Goal: Task Accomplishment & Management: Manage account settings

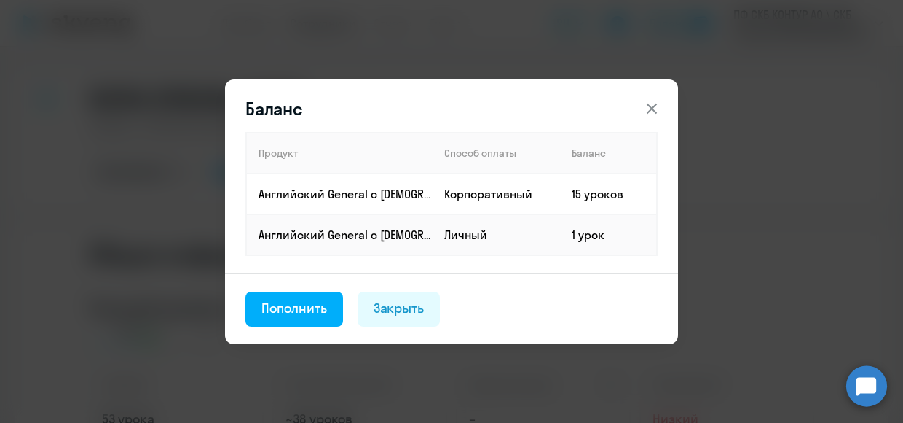
select select "english"
click at [398, 305] on div "Закрыть" at bounding box center [399, 308] width 51 height 19
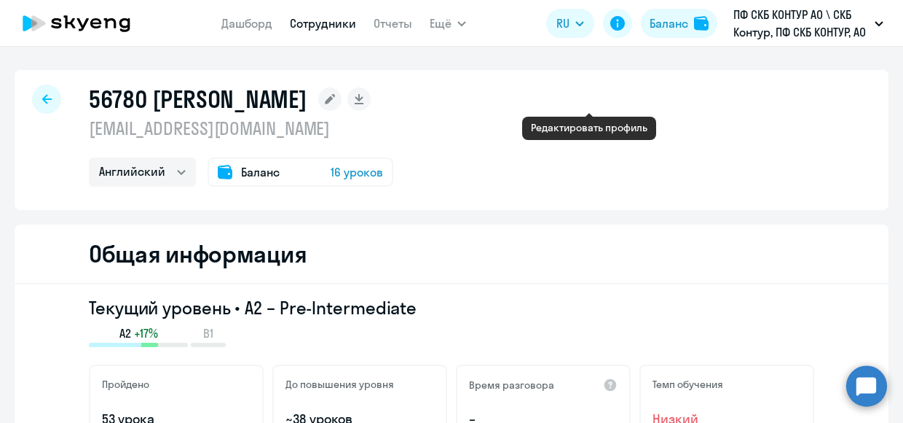
click at [335, 100] on icon at bounding box center [330, 99] width 10 height 10
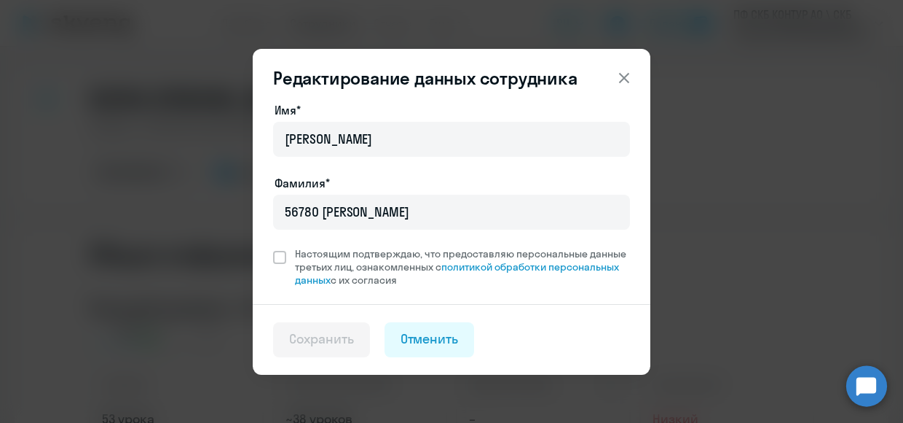
click at [616, 81] on icon at bounding box center [624, 77] width 17 height 17
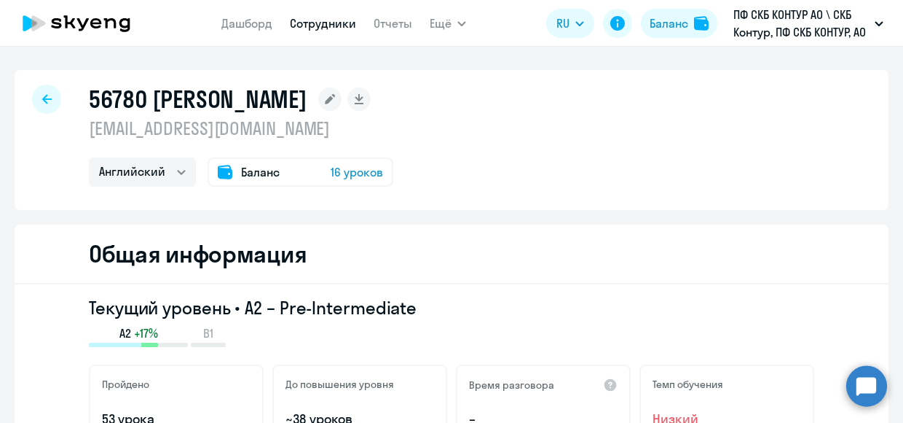
click at [47, 98] on div at bounding box center [46, 99] width 29 height 29
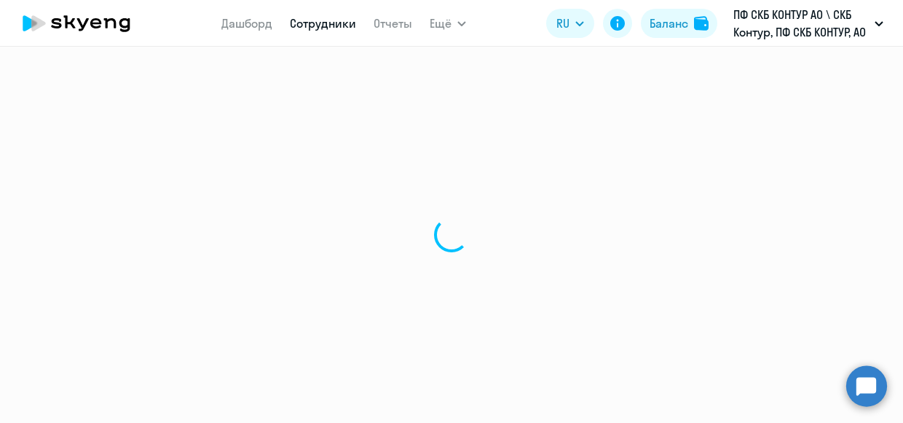
select select "30"
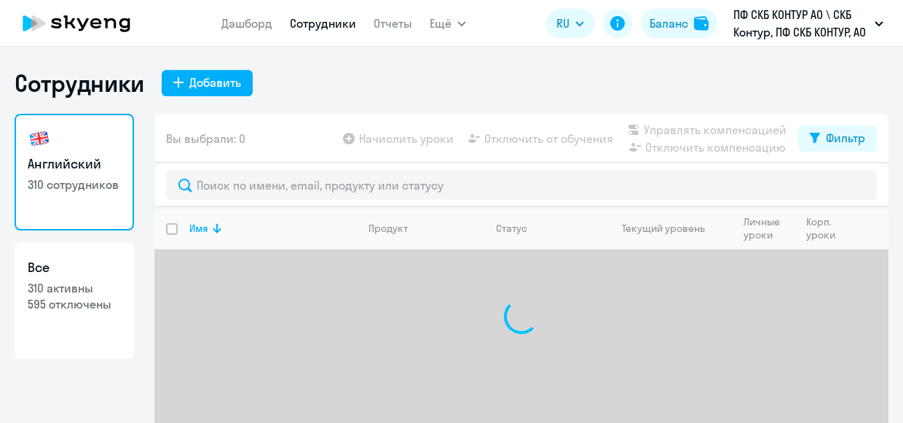
select select "30"
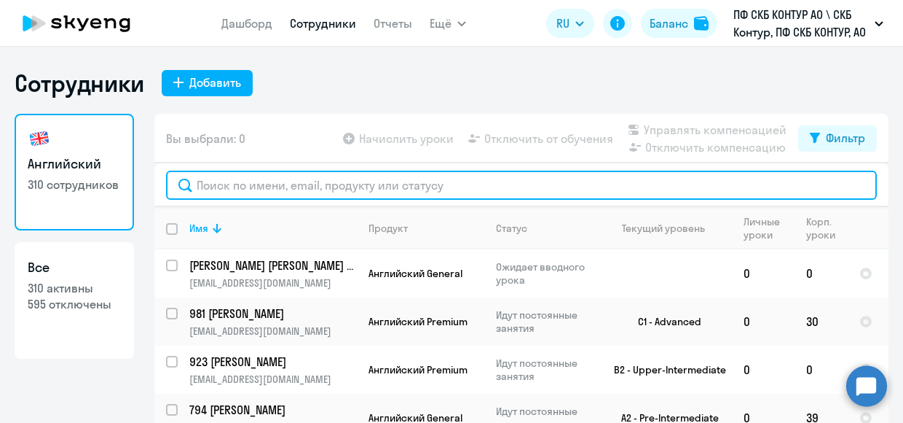
click at [235, 179] on input "text" at bounding box center [521, 184] width 711 height 29
paste input "49889"
type input "49889"
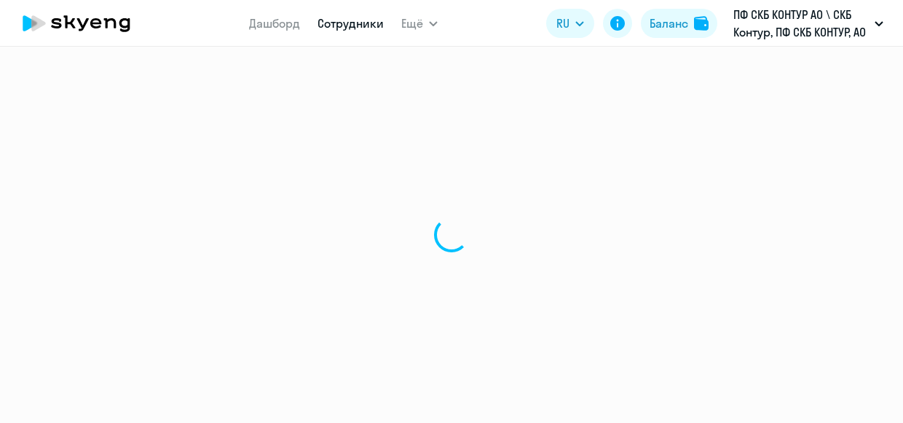
select select "30"
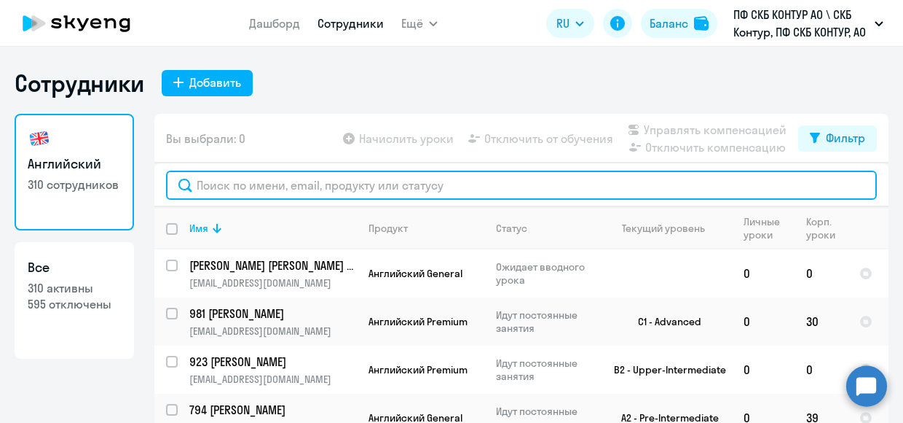
click at [267, 189] on input "text" at bounding box center [521, 184] width 711 height 29
paste input "49889"
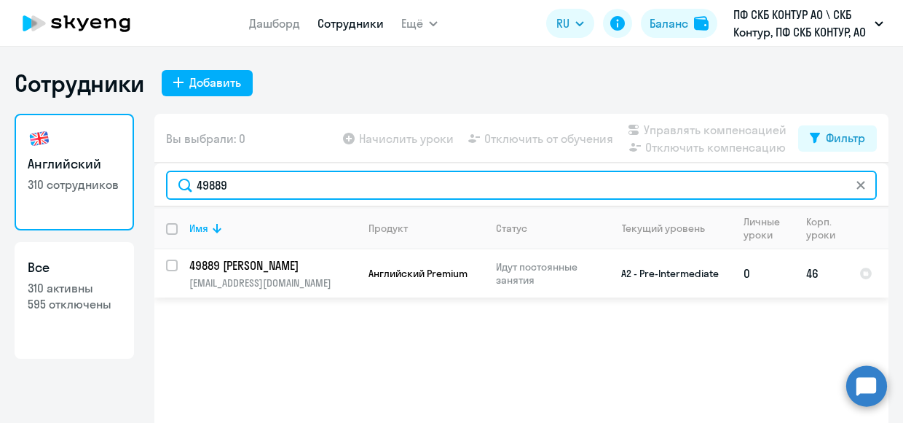
type input "49889"
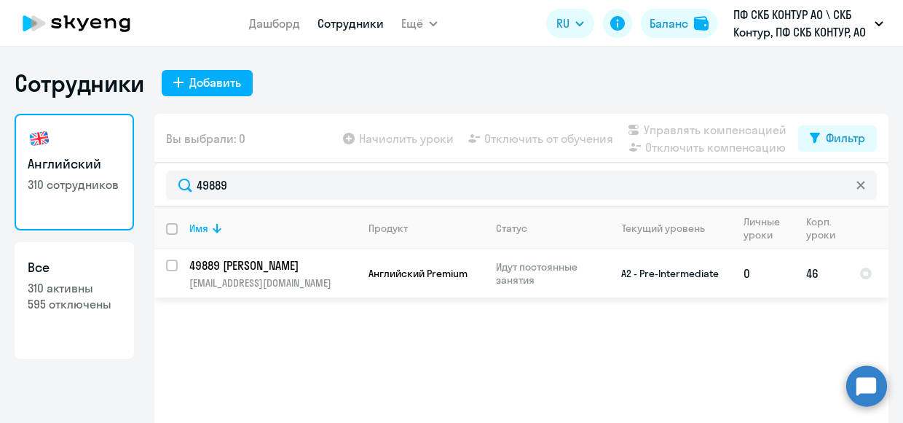
click at [166, 267] on input "select row 34122502" at bounding box center [180, 273] width 29 height 29
checkbox input "true"
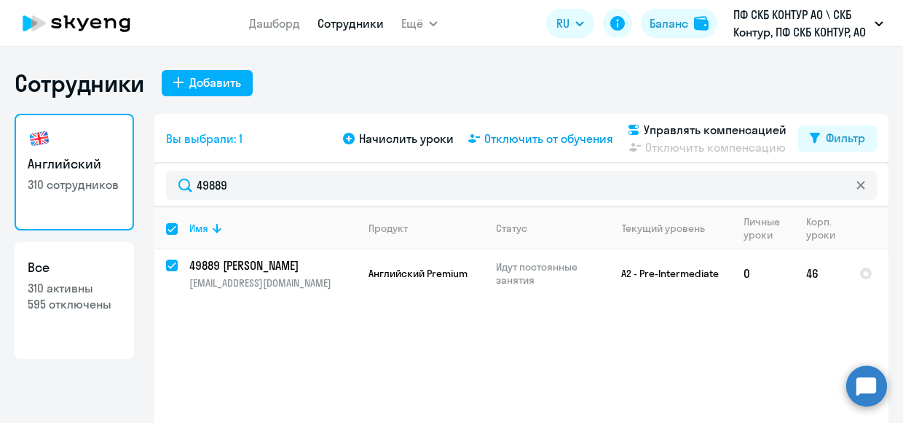
click at [576, 136] on span "Отключить от обучения" at bounding box center [549, 138] width 129 height 17
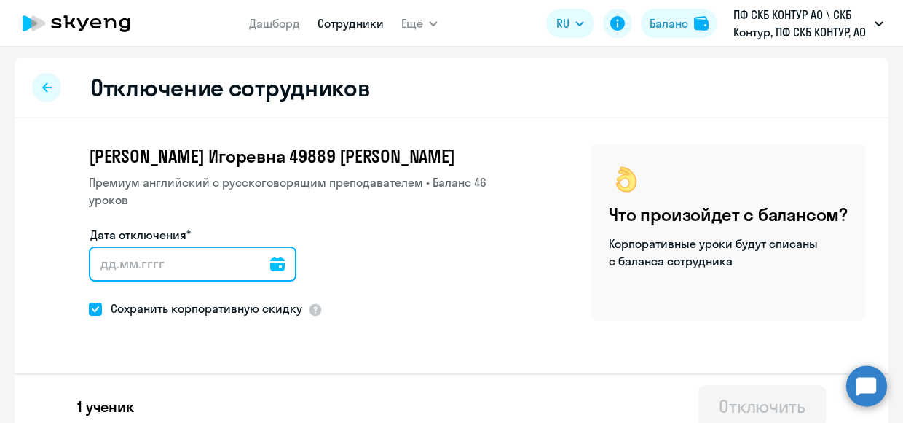
click at [210, 270] on input "Дата отключения*" at bounding box center [193, 263] width 208 height 35
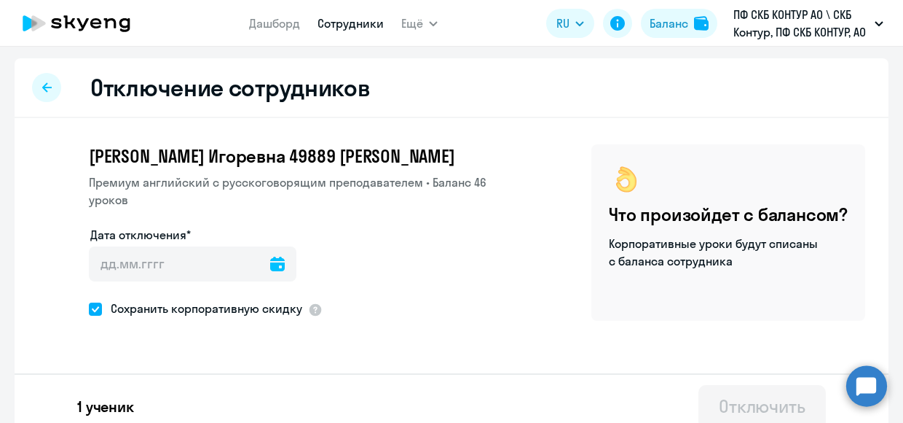
click at [270, 263] on icon at bounding box center [277, 263] width 15 height 15
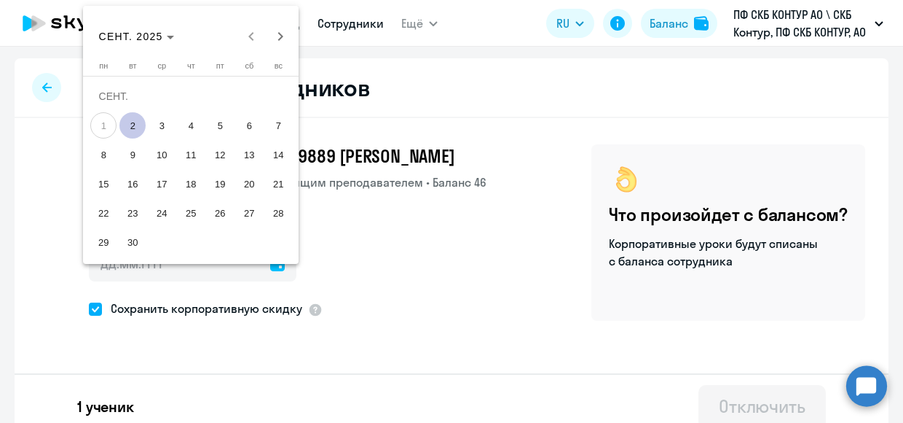
click at [153, 132] on span "3" at bounding box center [162, 125] width 26 height 26
type input "03.09.2025"
type input "3.9.2025"
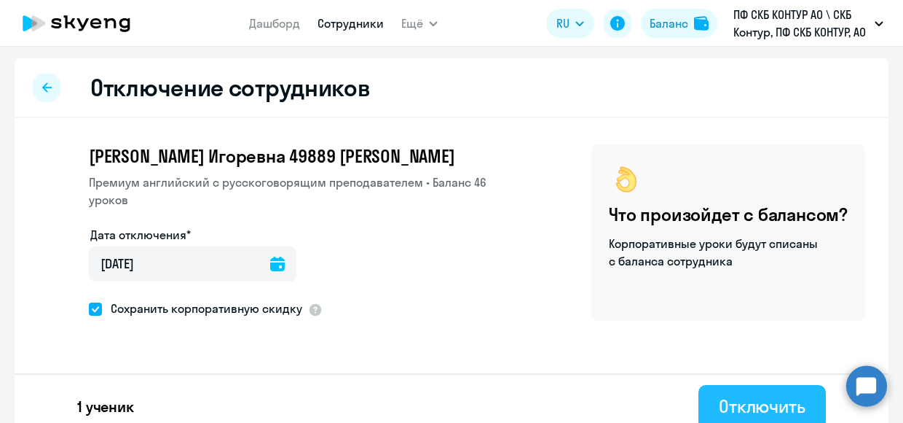
click at [746, 397] on div "Отключить" at bounding box center [762, 405] width 87 height 23
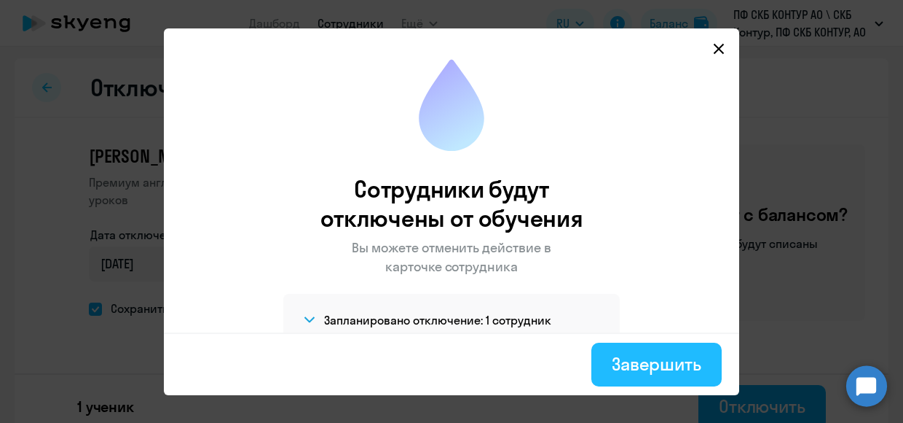
click at [681, 369] on div "Завершить" at bounding box center [657, 363] width 90 height 23
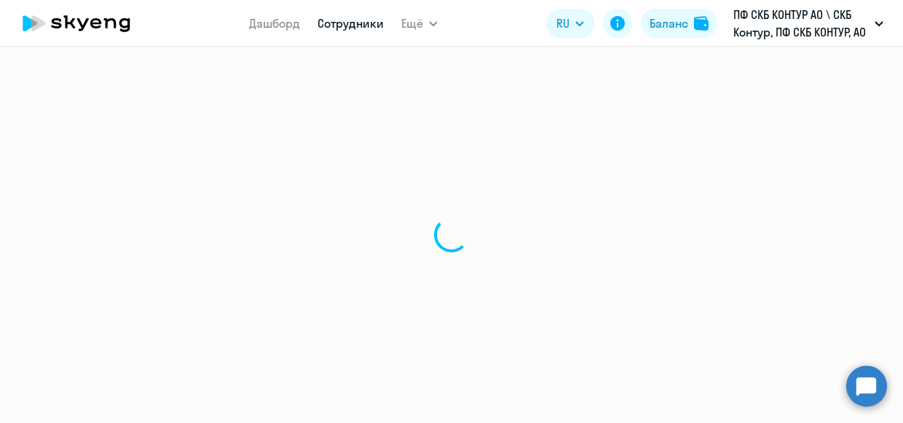
select select "30"
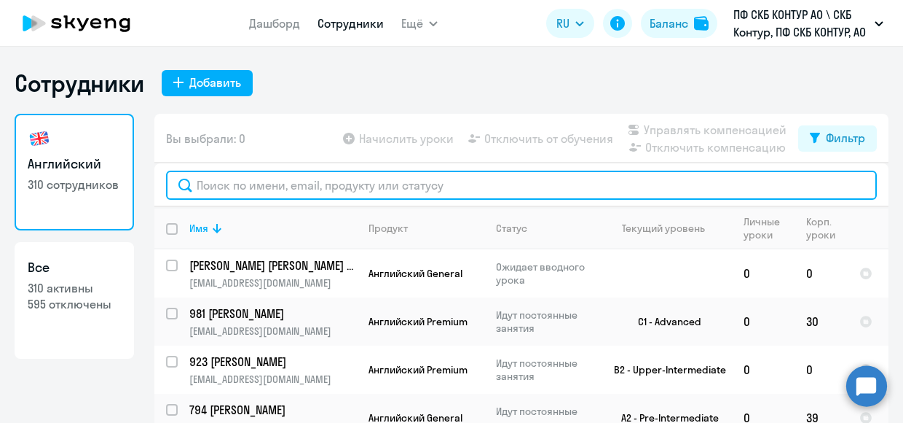
click at [316, 186] on input "text" at bounding box center [521, 184] width 711 height 29
paste input "49889"
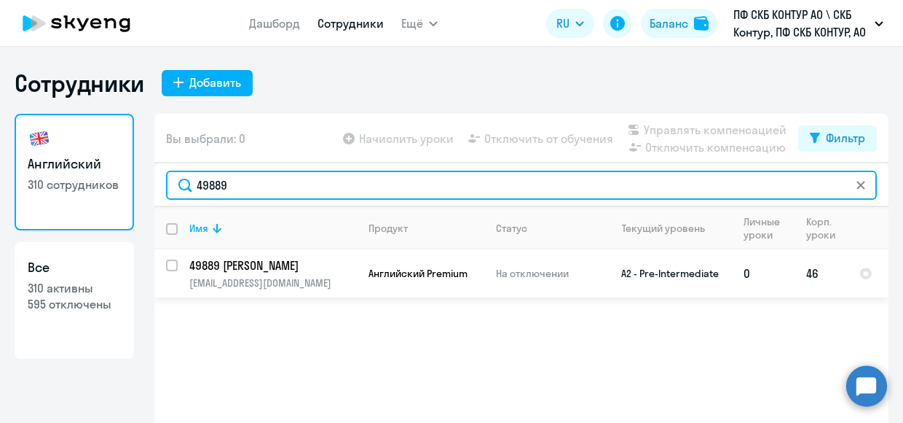
type input "49889"
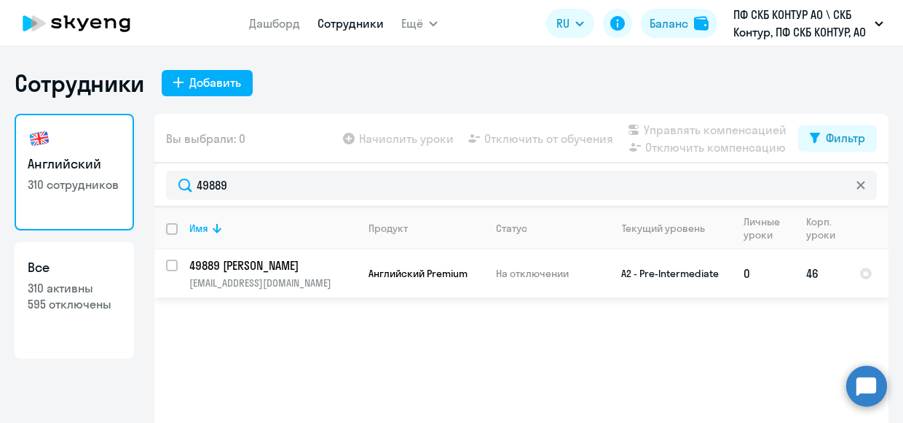
click at [303, 265] on p "49889 Василевская Юлия Игоревна" at bounding box center [271, 265] width 165 height 16
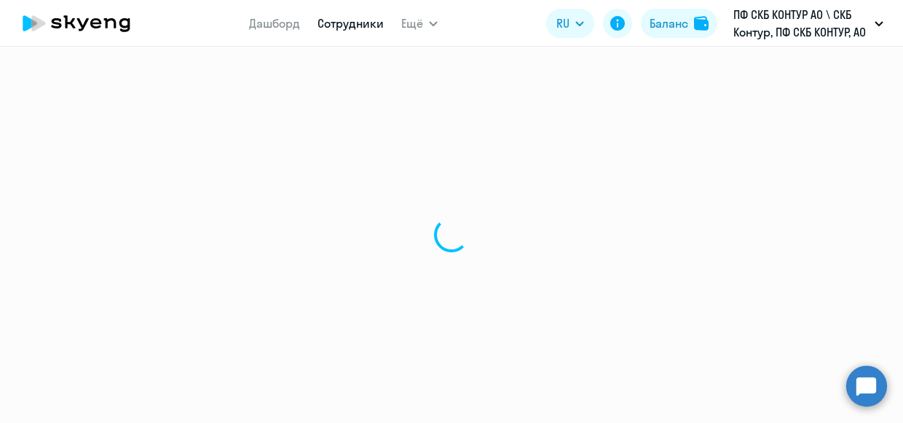
select select "english"
